Goal: Information Seeking & Learning: Check status

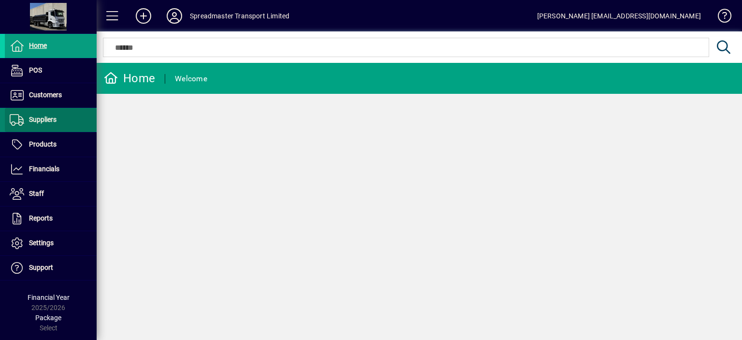
click at [40, 116] on span "Suppliers" at bounding box center [43, 119] width 28 height 8
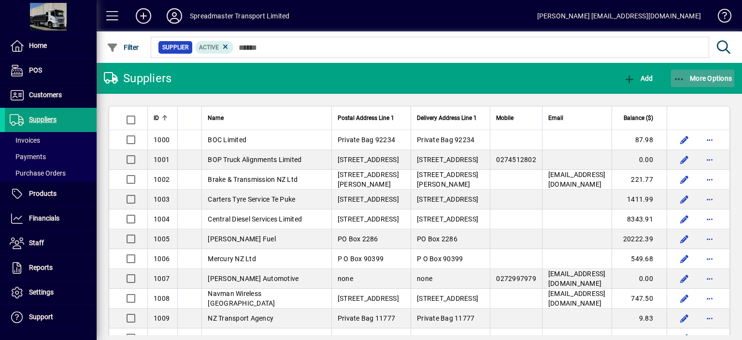
click at [701, 77] on span "More Options" at bounding box center [703, 78] width 59 height 8
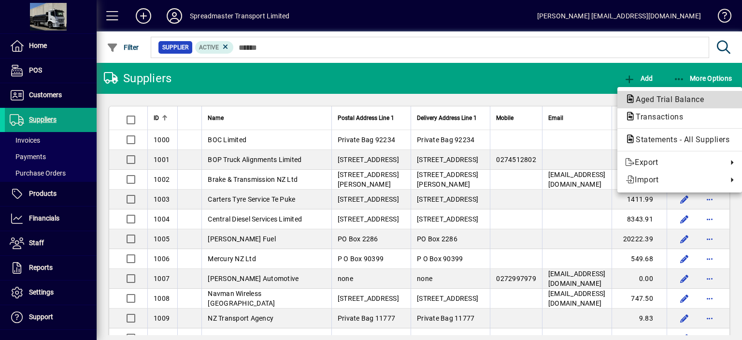
click at [642, 98] on span "Aged Trial Balance" at bounding box center [667, 99] width 84 height 9
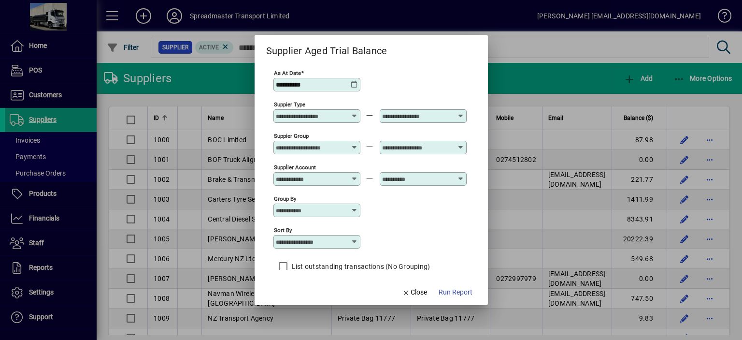
click at [358, 244] on icon at bounding box center [355, 242] width 8 height 8
click at [315, 299] on div "Supplier Name" at bounding box center [304, 301] width 46 height 10
type input "**********"
click at [450, 292] on span "Run Report" at bounding box center [456, 292] width 34 height 10
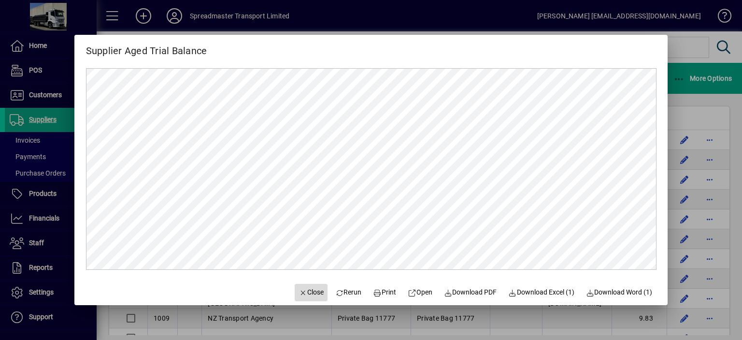
click at [308, 288] on span "Close" at bounding box center [311, 292] width 25 height 10
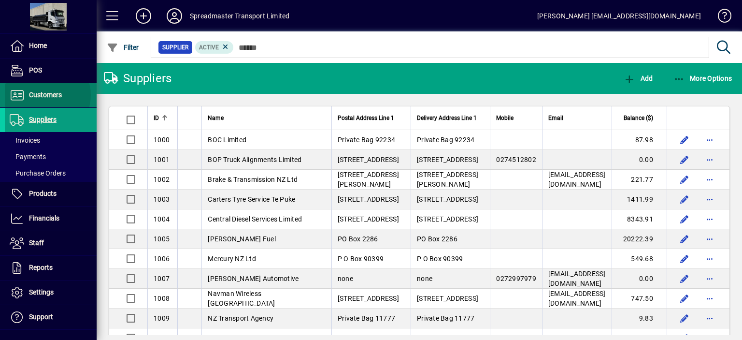
click at [46, 95] on span "Customers" at bounding box center [45, 95] width 33 height 8
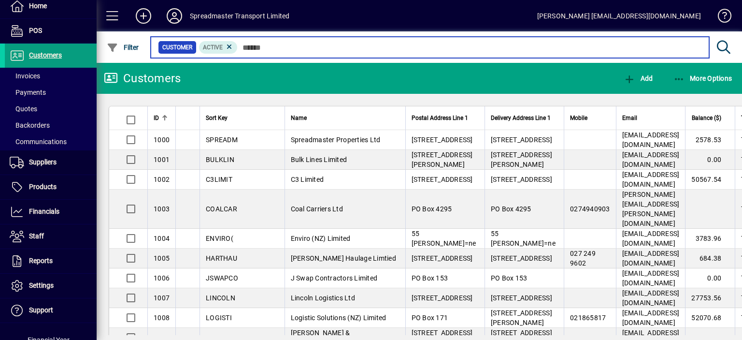
scroll to position [74, 0]
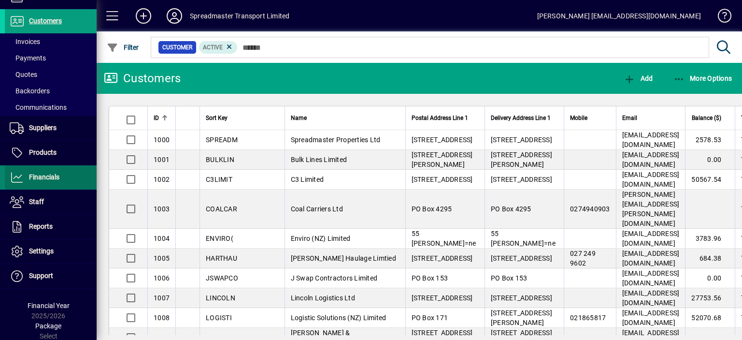
click at [51, 177] on span "Financials" at bounding box center [44, 177] width 30 height 8
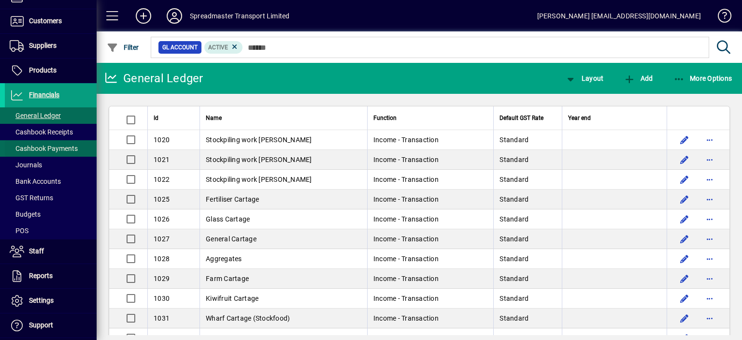
click at [53, 146] on span "Cashbook Payments" at bounding box center [44, 148] width 68 height 8
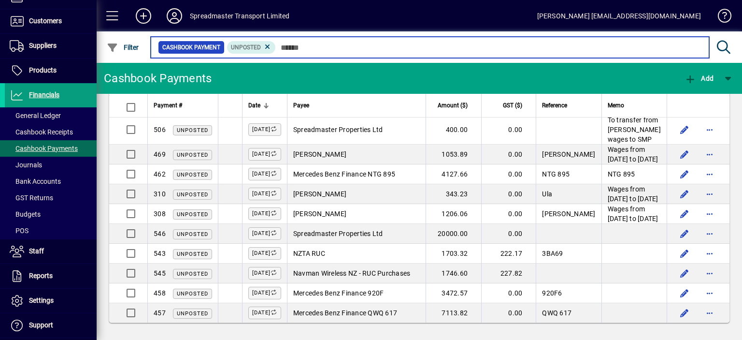
scroll to position [1049, 0]
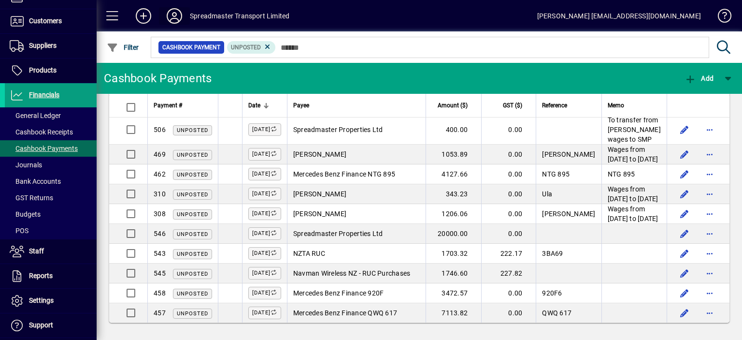
click at [177, 13] on icon at bounding box center [174, 15] width 19 height 15
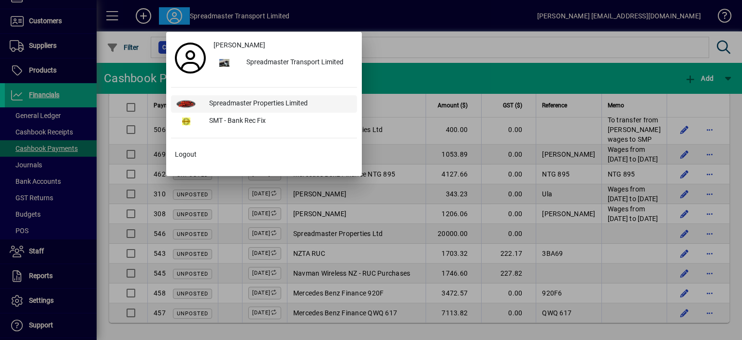
click at [258, 100] on div "Spreadmaster Properties Limited" at bounding box center [279, 103] width 156 height 17
